Goal: Task Accomplishment & Management: Complete application form

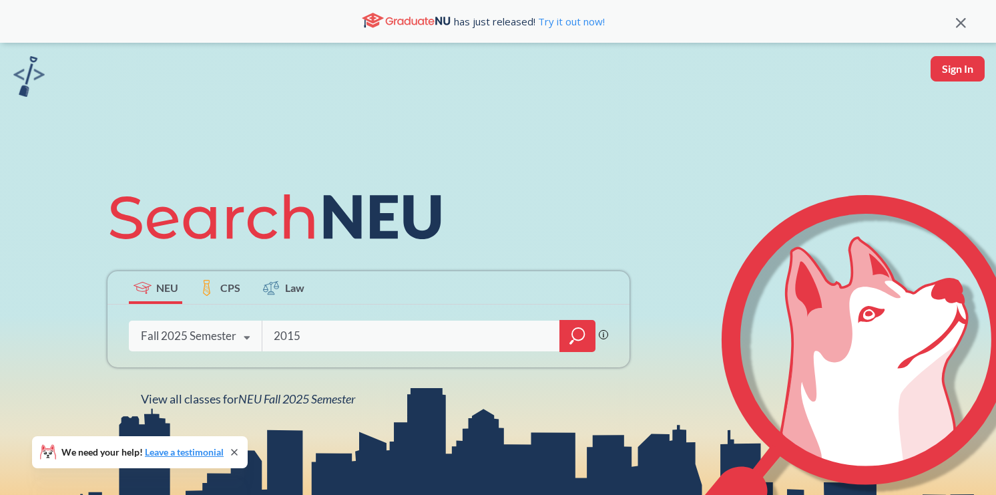
type input "2015"
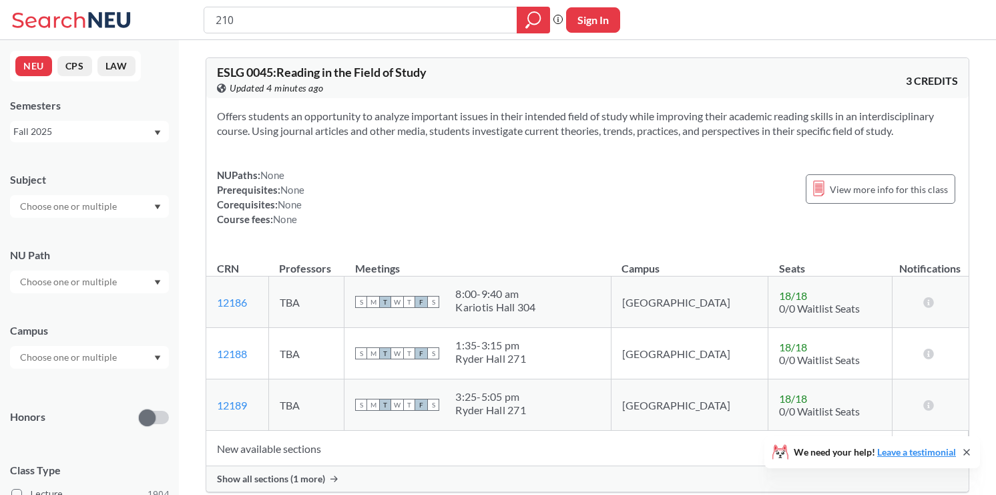
type input "2105"
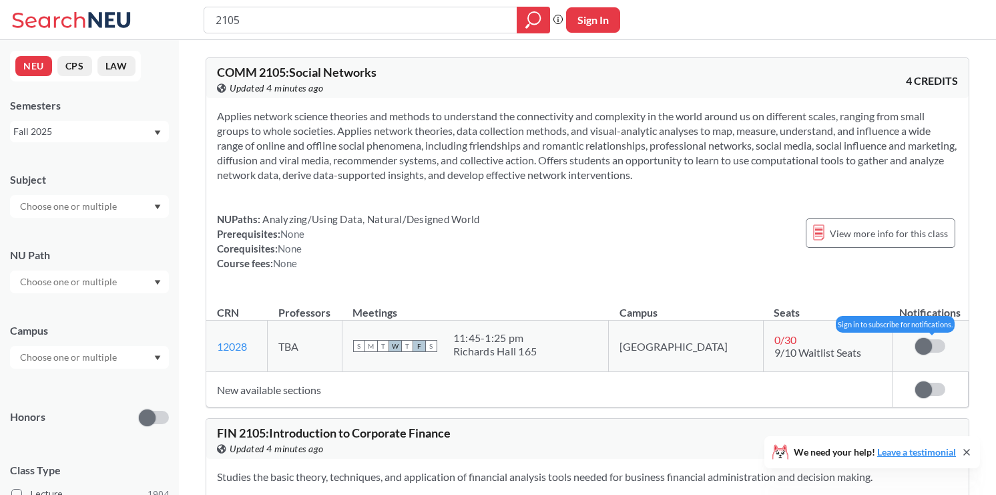
click at [924, 345] on span at bounding box center [923, 346] width 17 height 17
click at [915, 339] on input "checkbox" at bounding box center [915, 339] width 0 height 0
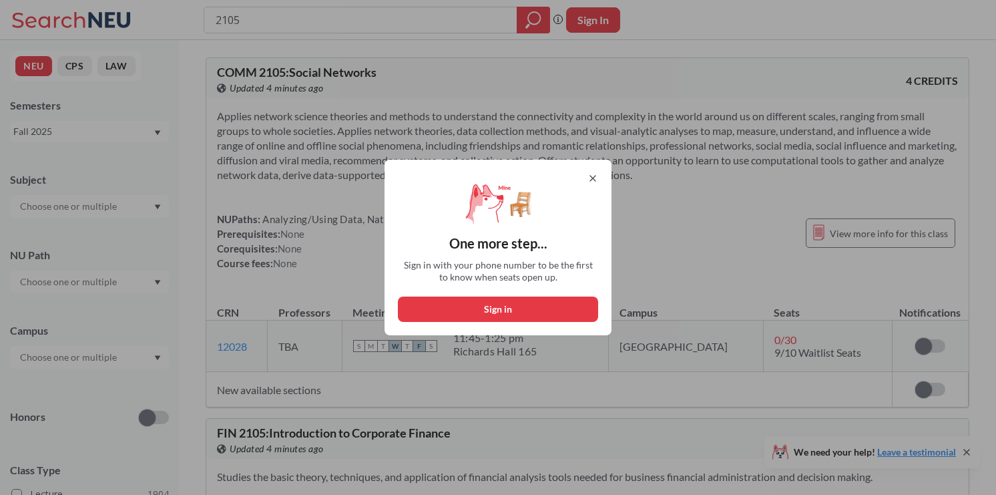
click at [499, 313] on button "Sign in" at bounding box center [498, 308] width 200 height 25
select select "US"
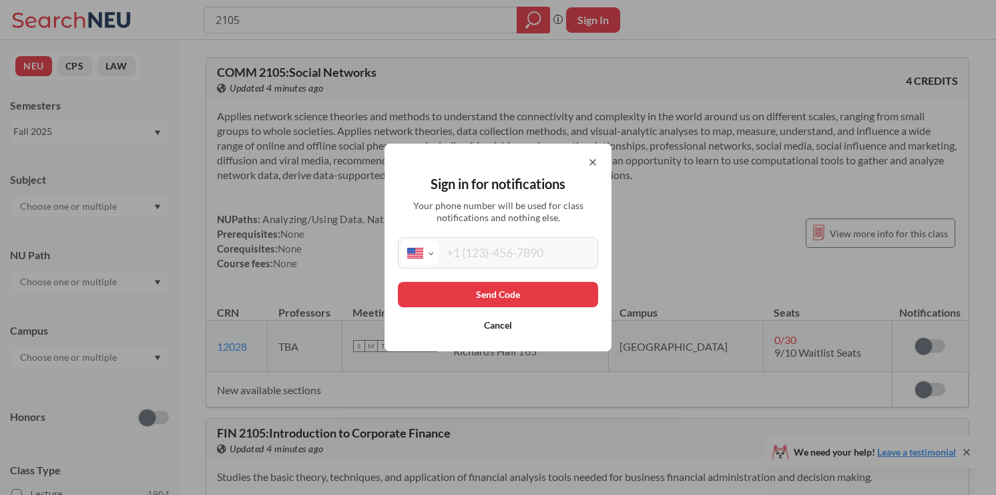
click at [499, 270] on div "Sign in for notifications Your phone number will be used for class notification…" at bounding box center [498, 248] width 227 height 208
click at [495, 258] on input "tel" at bounding box center [517, 252] width 156 height 25
type input "[PHONE_NUMBER]"
click at [496, 298] on button "Send Code" at bounding box center [498, 294] width 200 height 25
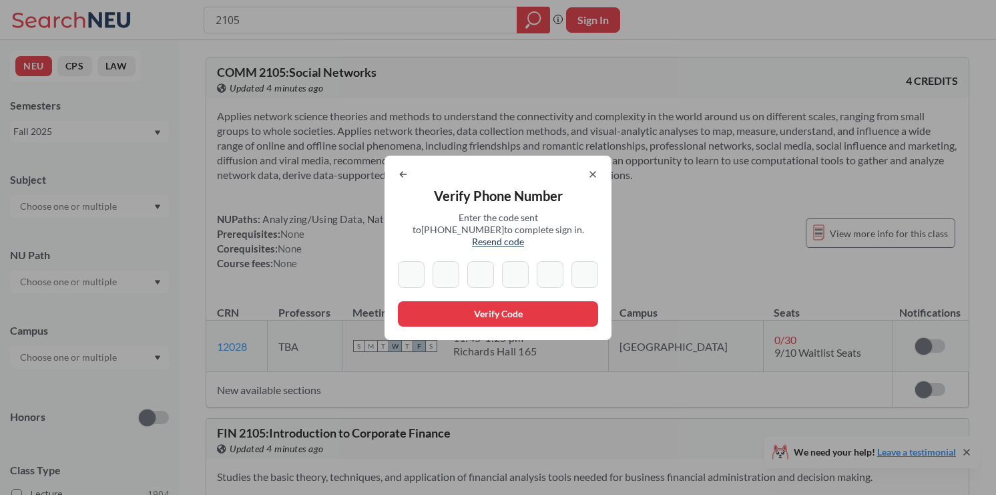
type input "5"
type input "8"
type input "2"
type input "3"
type input "2"
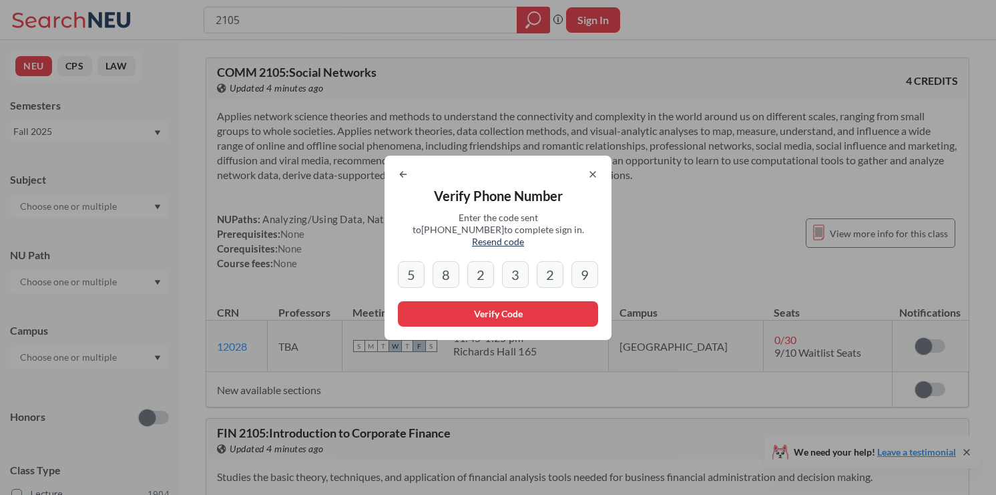
type input "9"
click at [539, 301] on button "Verify Code" at bounding box center [498, 313] width 200 height 25
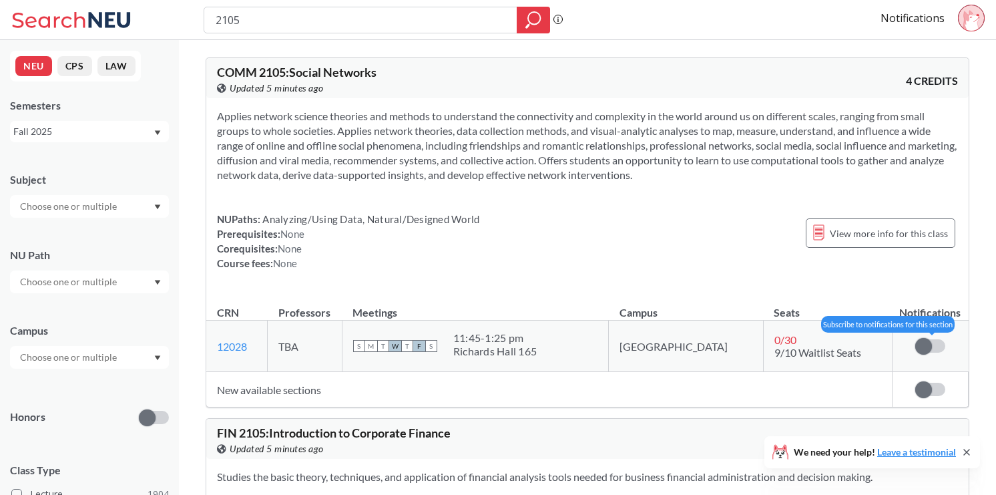
click at [925, 343] on span at bounding box center [923, 346] width 17 height 17
click at [915, 339] on input "checkbox" at bounding box center [915, 339] width 0 height 0
